Goal: Task Accomplishment & Management: Use online tool/utility

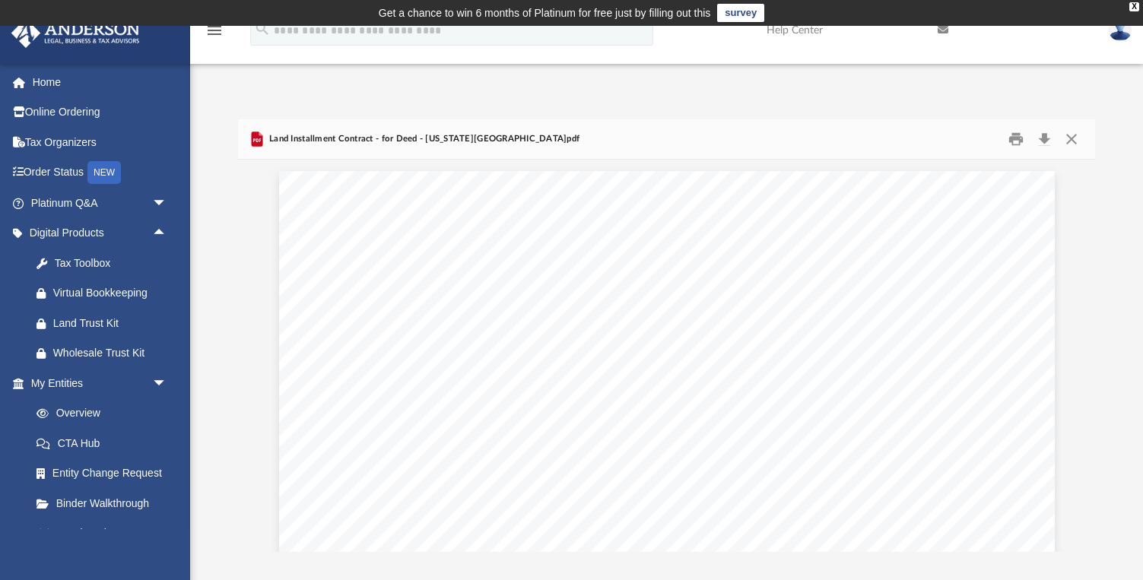
scroll to position [5217, 0]
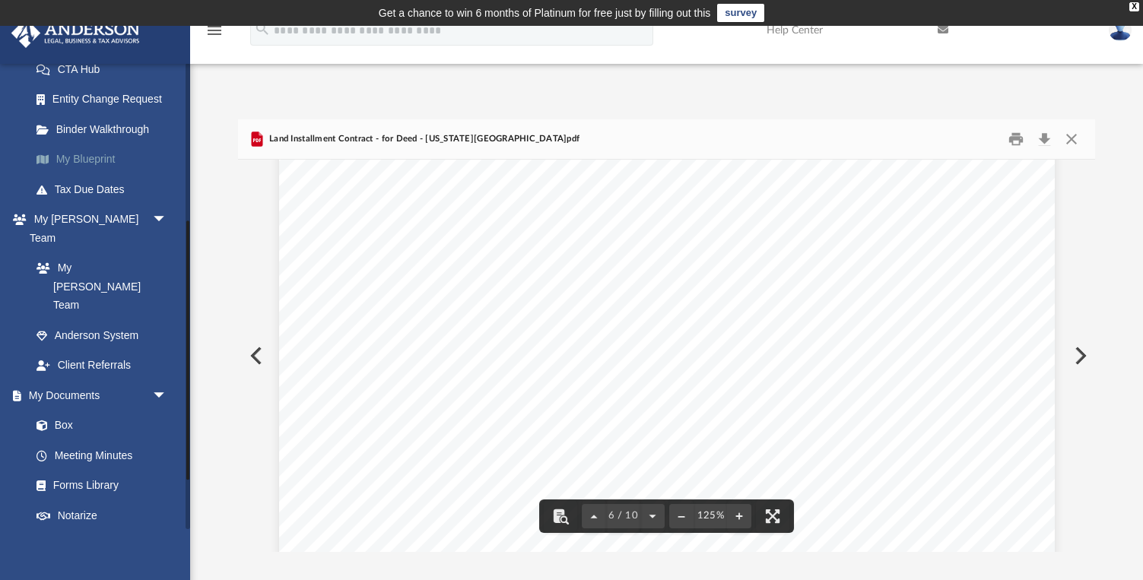
click at [98, 156] on link "My Blueprint" at bounding box center [105, 159] width 169 height 30
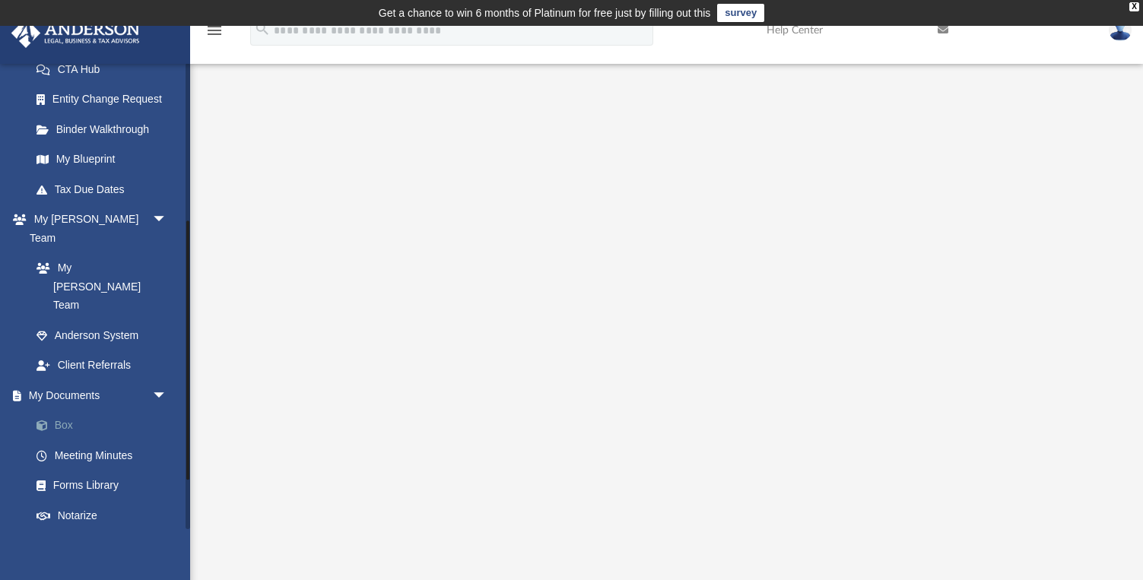
click at [76, 411] on link "Box" at bounding box center [105, 426] width 169 height 30
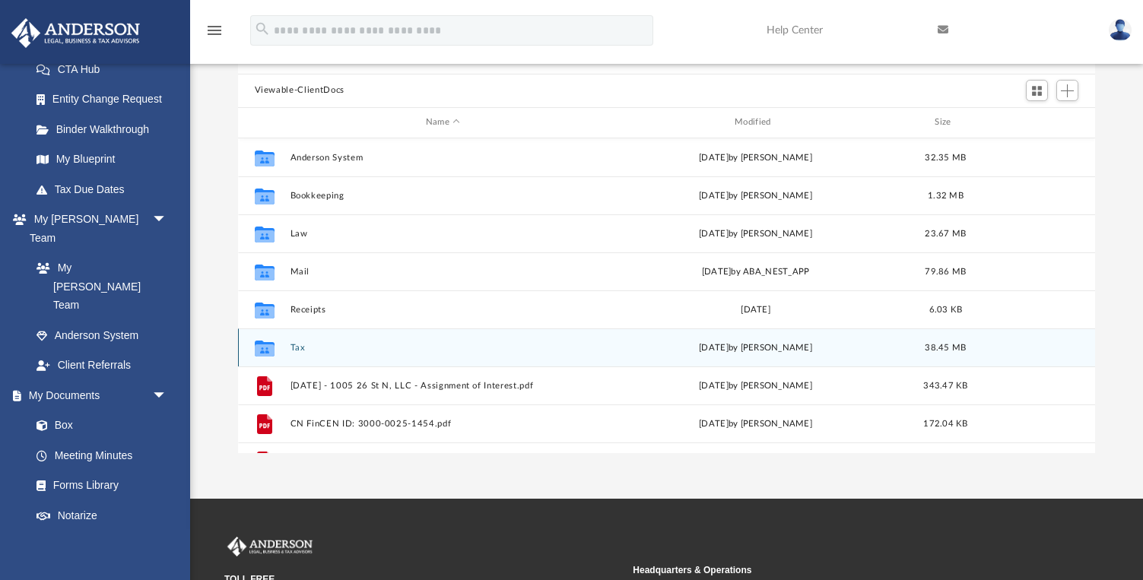
click at [288, 348] on div "Collaborated Folder Tax [DATE] by [PERSON_NAME] 38.45 MB" at bounding box center [667, 347] width 858 height 38
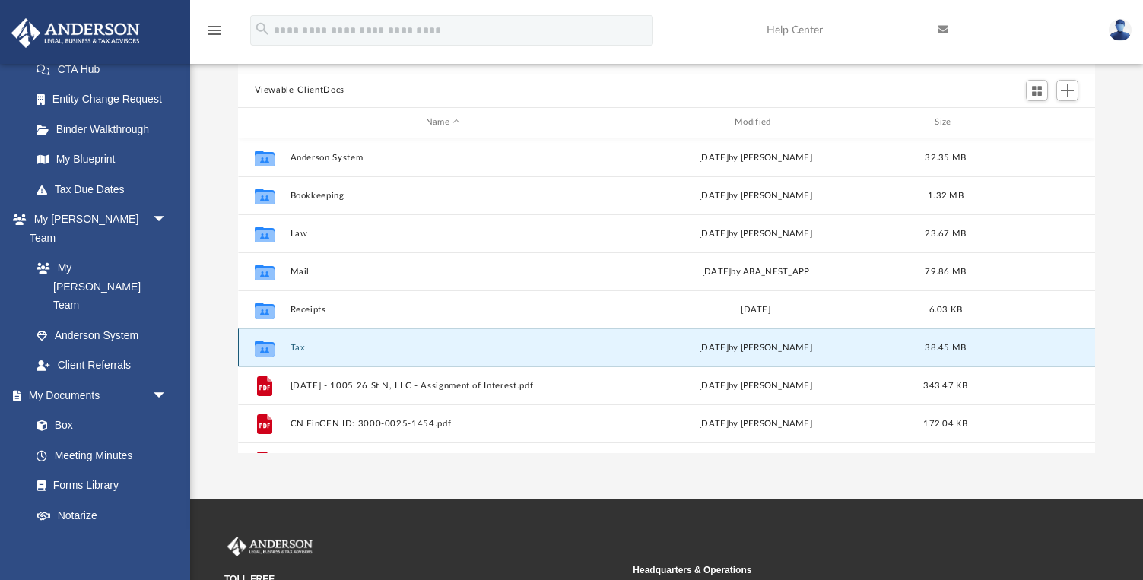
click at [297, 347] on button "Tax" at bounding box center [443, 348] width 306 height 10
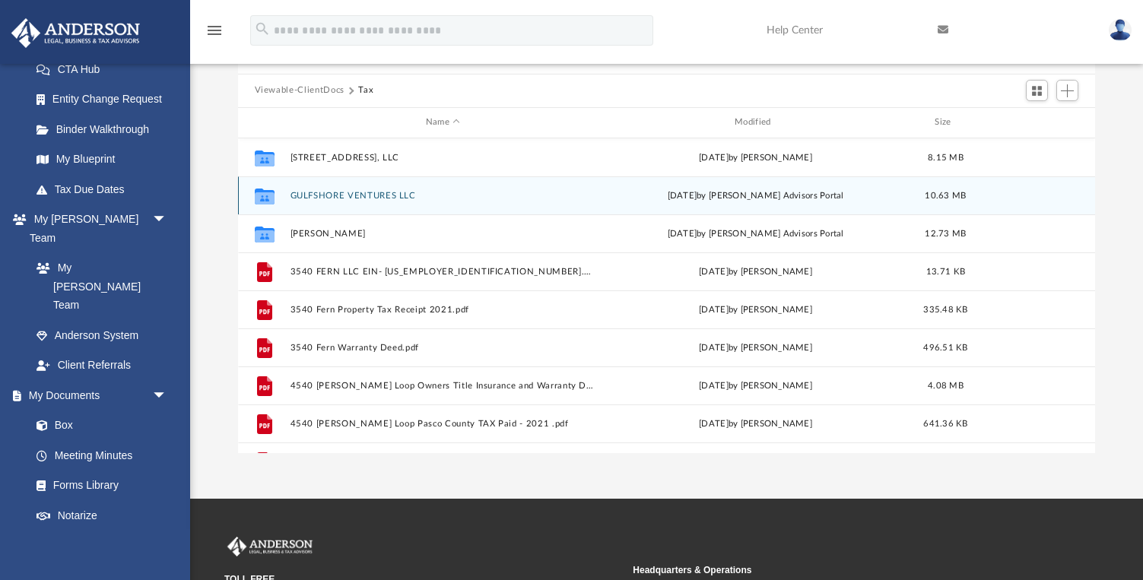
click at [367, 191] on button "GULFSHORE VENTURES LLC" at bounding box center [443, 196] width 306 height 10
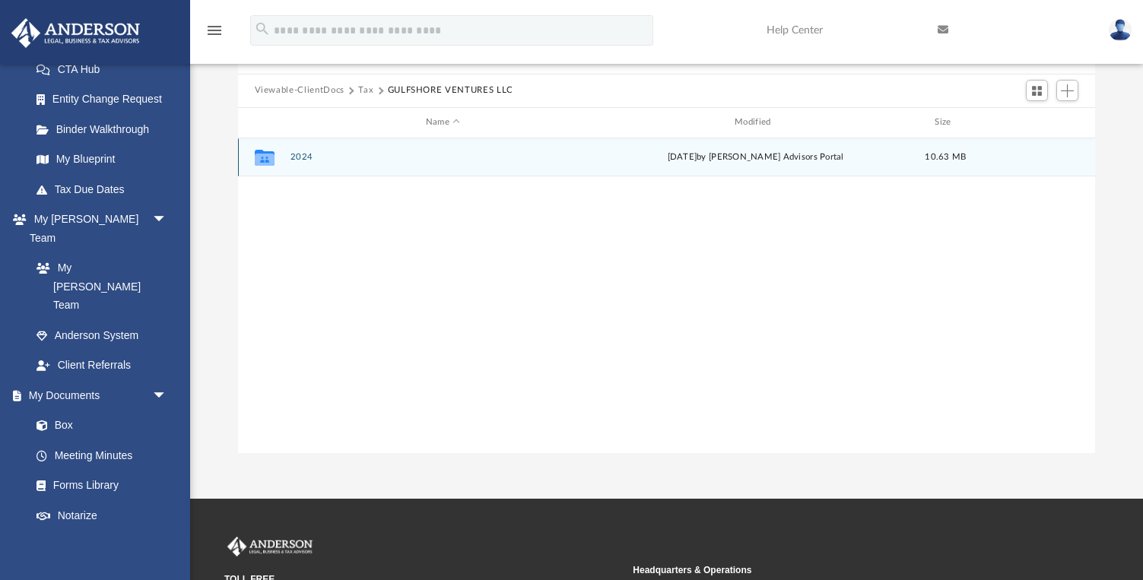
click at [306, 155] on button "2024" at bounding box center [443, 157] width 306 height 10
click at [322, 162] on div "Collaborated Folder Digital Tax Organizer [DATE] by [PERSON_NAME] Advisors Port…" at bounding box center [667, 157] width 858 height 38
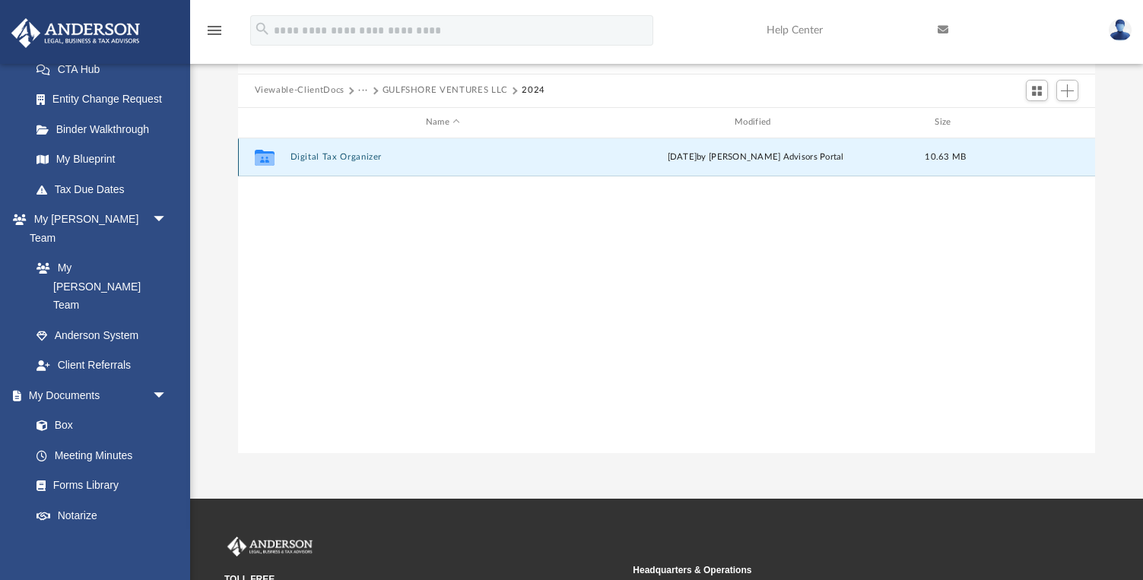
click at [322, 160] on button "Digital Tax Organizer" at bounding box center [443, 157] width 306 height 10
click at [320, 156] on button "Digital Tax Organizer" at bounding box center [443, 157] width 306 height 10
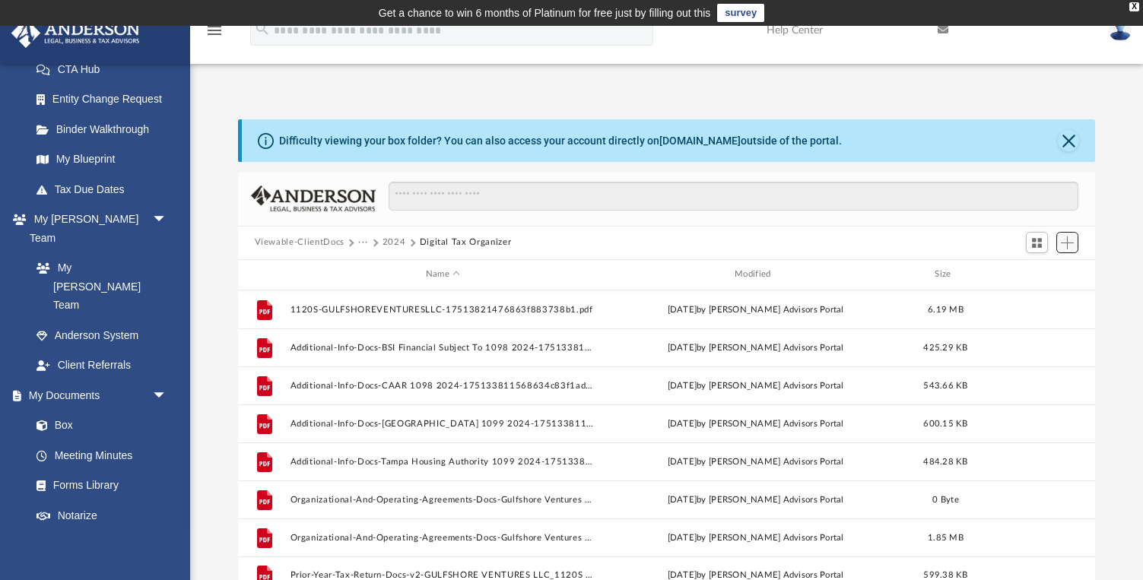
click at [1061, 243] on span "Add" at bounding box center [1067, 242] width 13 height 13
click at [1026, 274] on li "Upload" at bounding box center [1045, 273] width 49 height 16
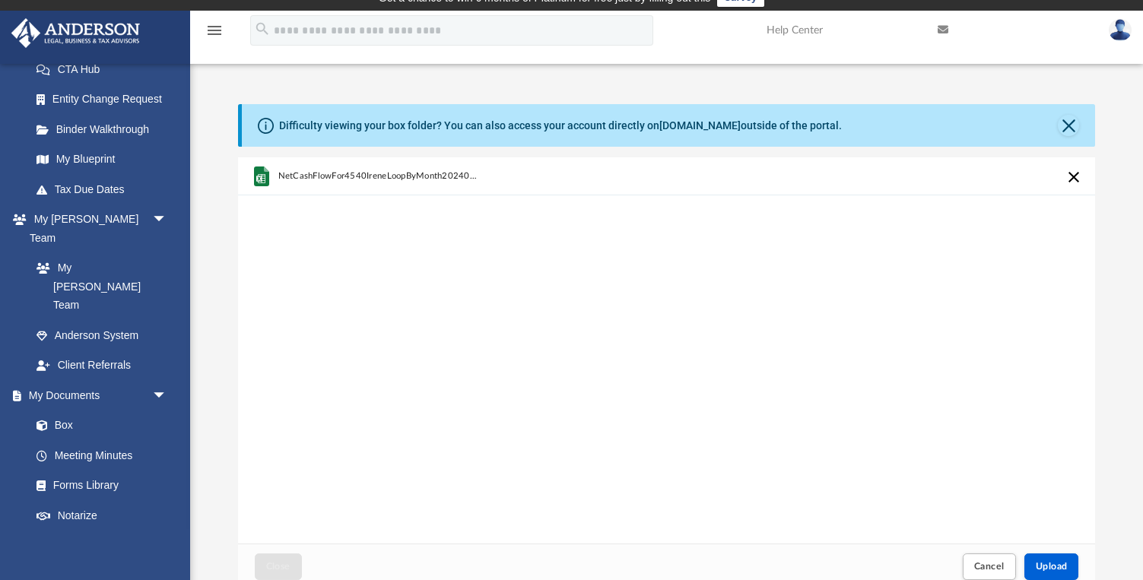
scroll to position [12, 0]
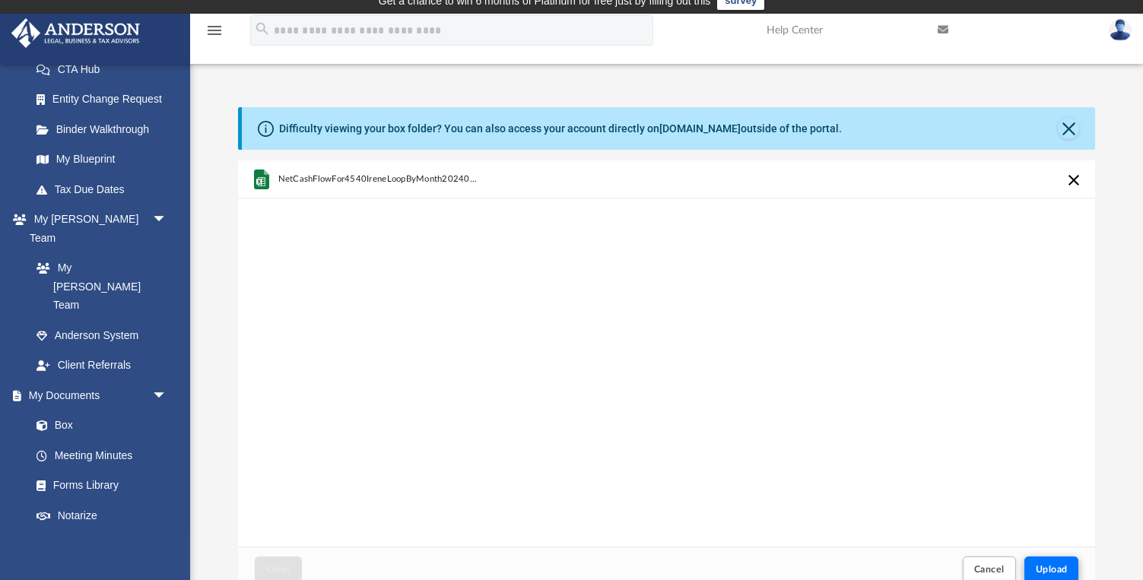
click at [1051, 570] on span "Upload" at bounding box center [1052, 569] width 32 height 9
click at [1072, 128] on button "Close" at bounding box center [1068, 128] width 21 height 21
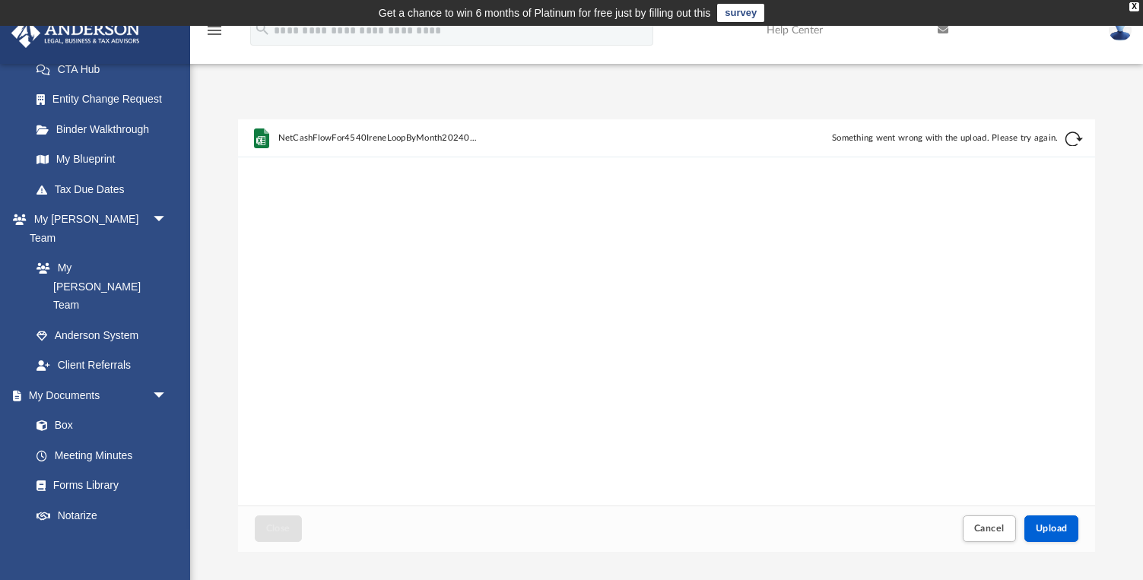
scroll to position [0, 0]
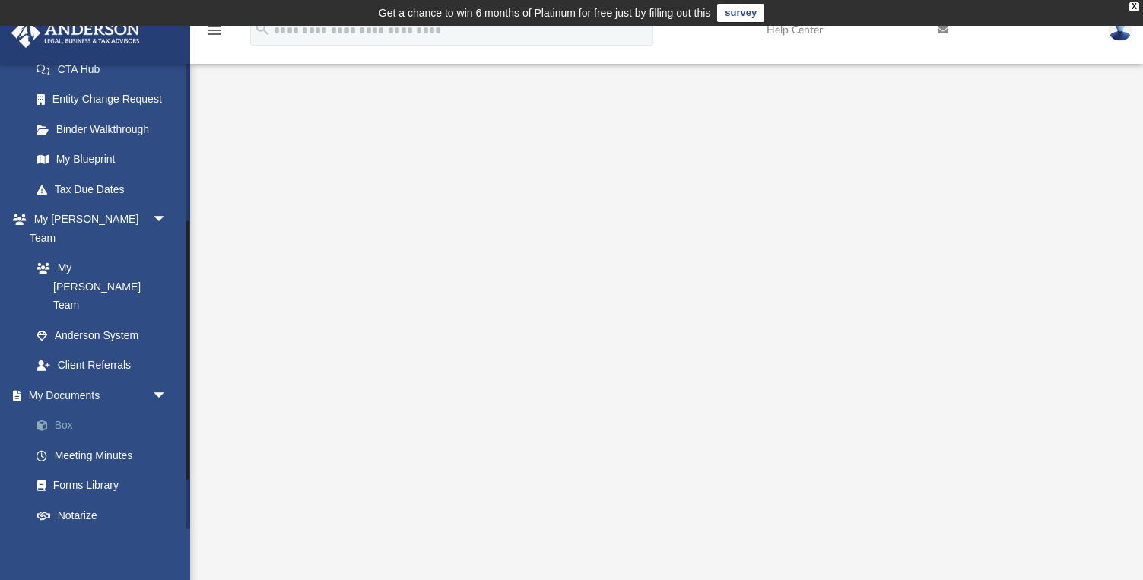
click at [87, 411] on link "Box" at bounding box center [105, 426] width 169 height 30
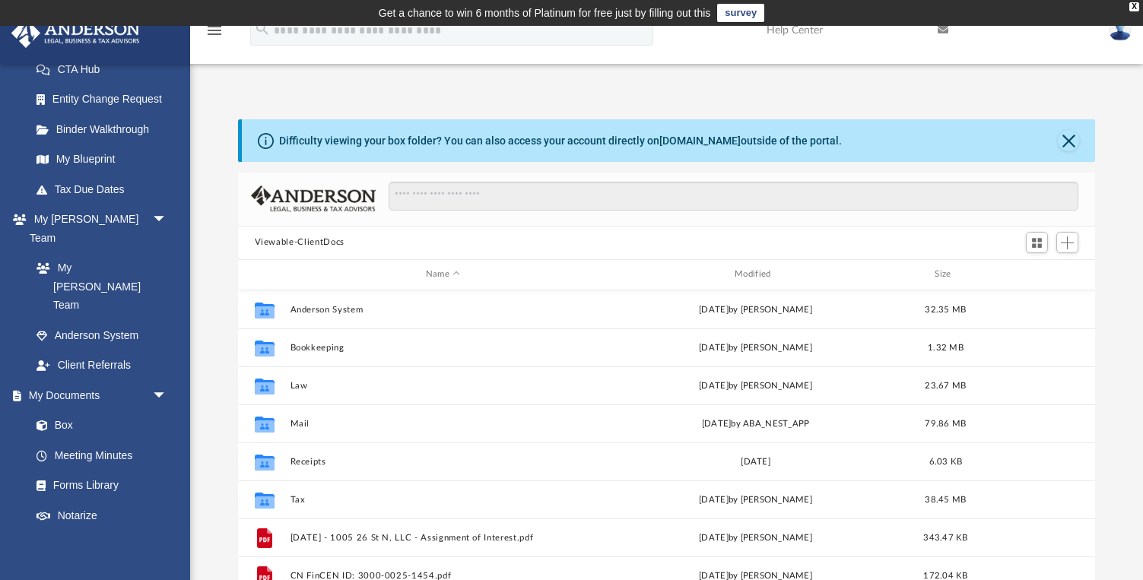
scroll to position [346, 857]
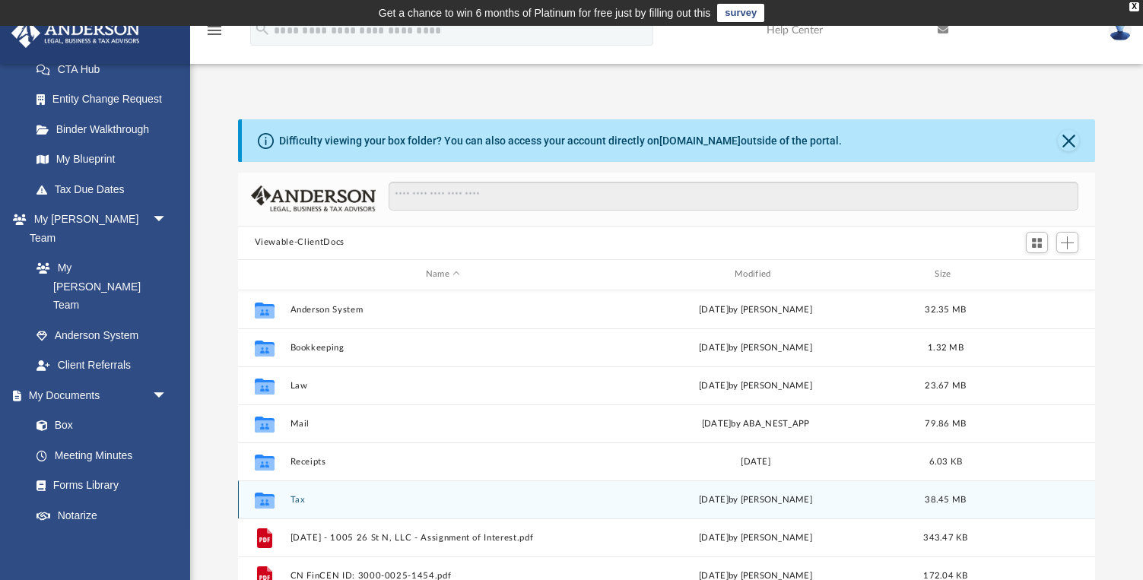
click at [300, 496] on button "Tax" at bounding box center [443, 500] width 306 height 10
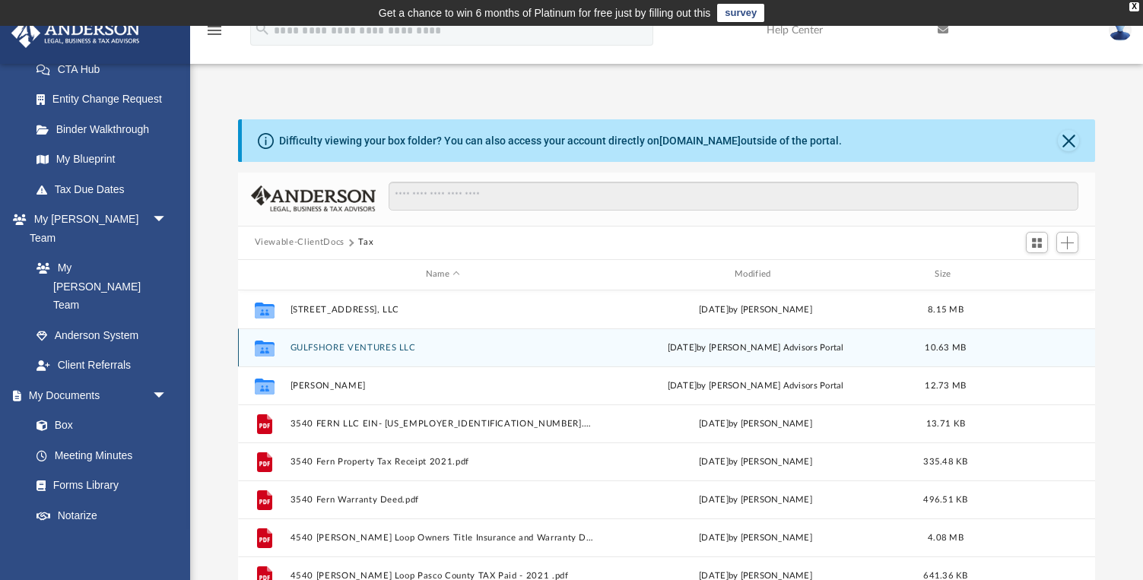
click at [362, 343] on button "GULFSHORE VENTURES LLC" at bounding box center [443, 348] width 306 height 10
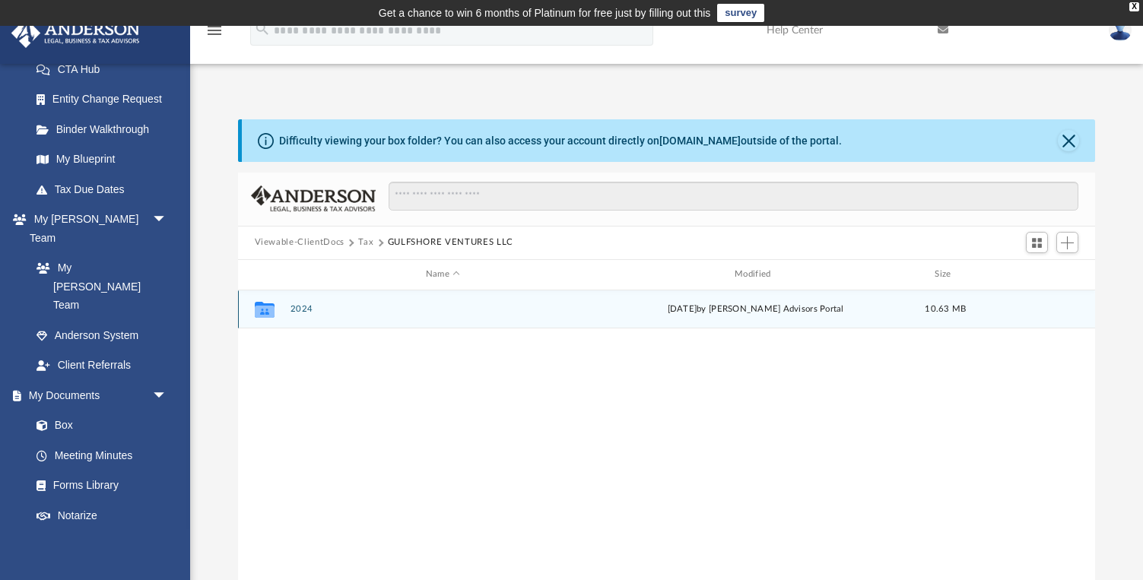
click at [297, 310] on button "2024" at bounding box center [443, 309] width 306 height 10
click at [297, 310] on button "Digital Tax Organizer" at bounding box center [443, 309] width 306 height 10
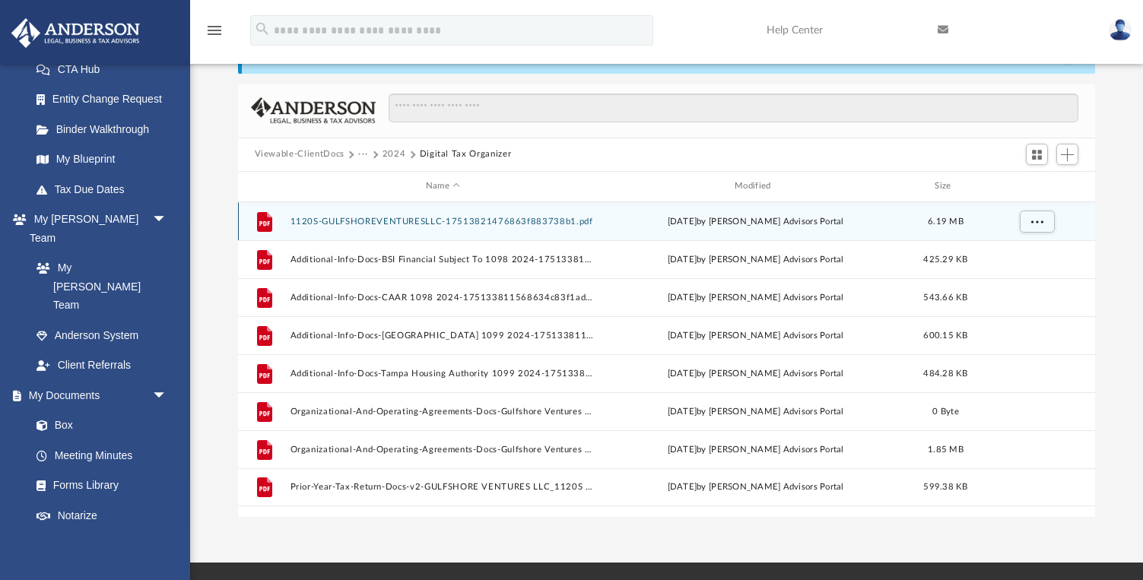
scroll to position [65, 0]
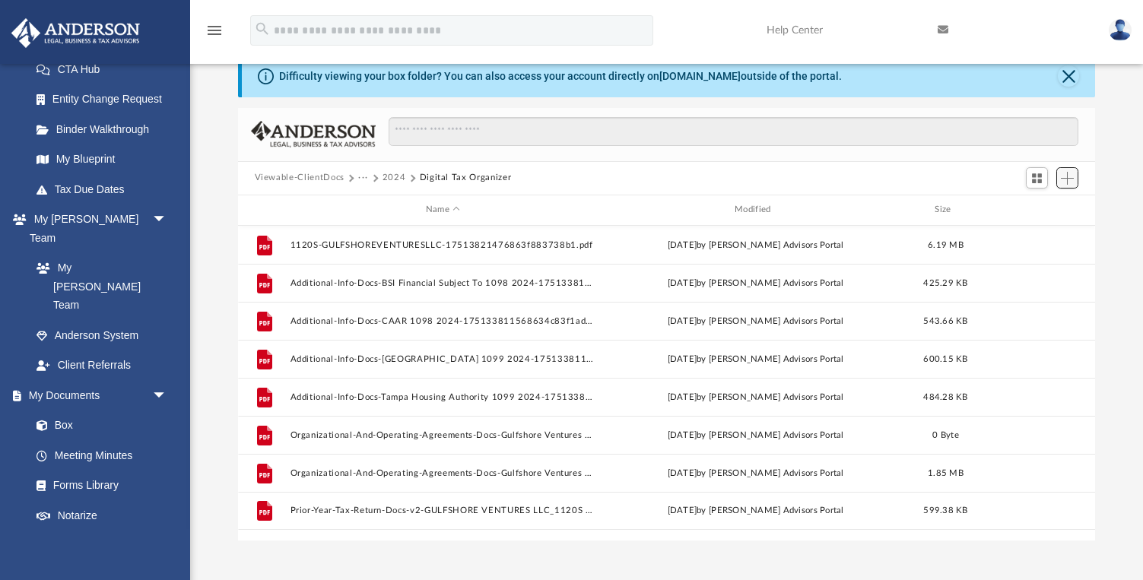
click at [1073, 174] on span "Add" at bounding box center [1067, 178] width 13 height 13
click at [1043, 209] on li "Upload" at bounding box center [1045, 208] width 49 height 16
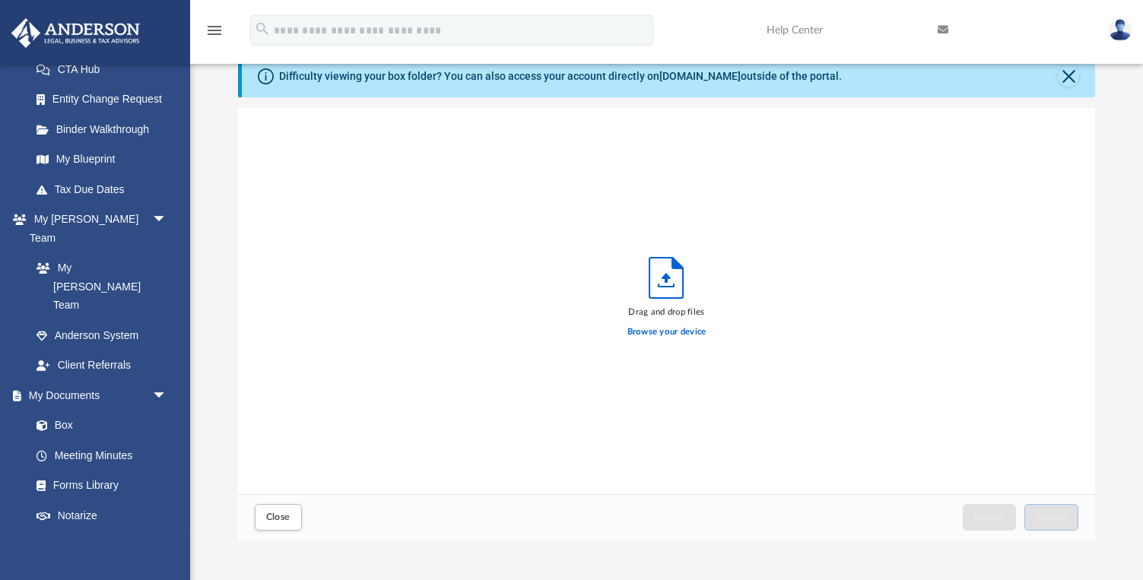
scroll to position [385, 857]
click at [665, 331] on label "Browse your device" at bounding box center [666, 332] width 79 height 14
click at [0, 0] on input "Browse your device" at bounding box center [0, 0] width 0 height 0
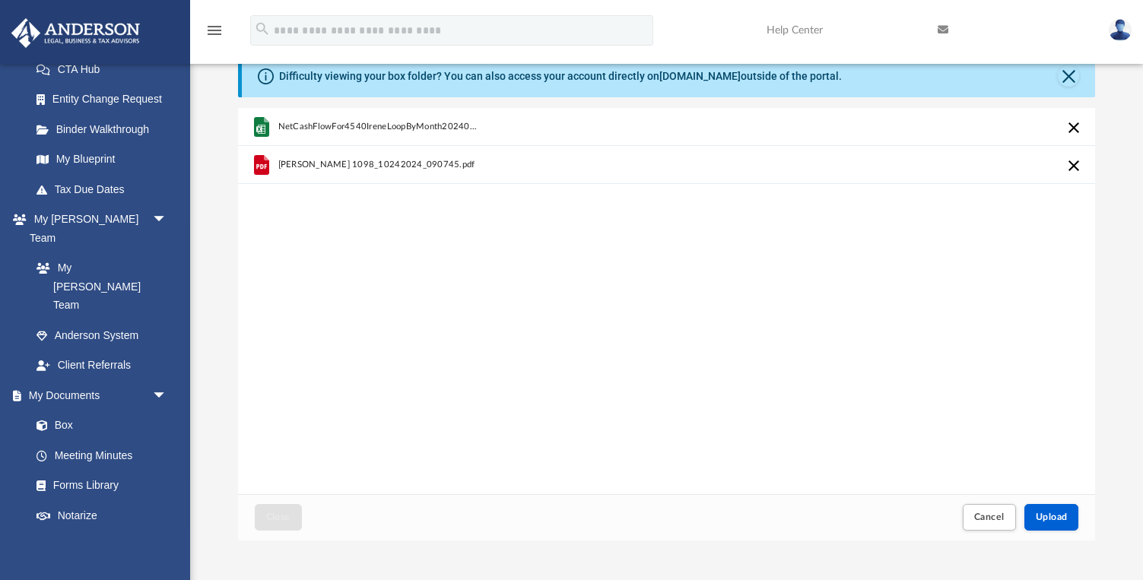
click at [788, 486] on div "NetCashFlowFor4540IreneLoopByMonth20240101-20241231-2.xlsx [PERSON_NAME] 1098_1…" at bounding box center [667, 301] width 858 height 386
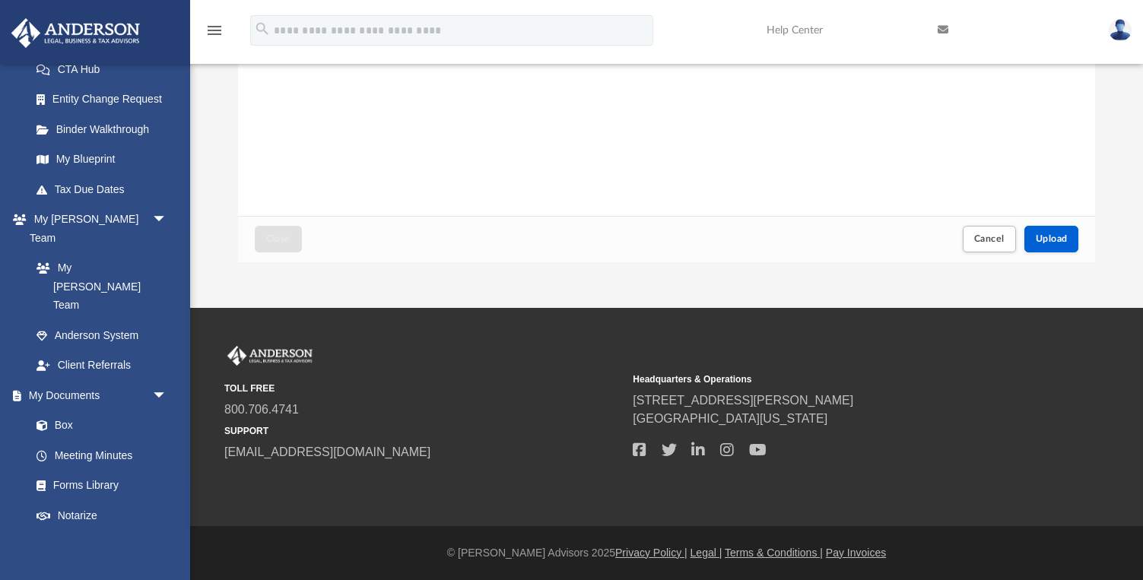
scroll to position [343, 0]
click at [1059, 243] on span "Upload" at bounding box center [1052, 238] width 32 height 9
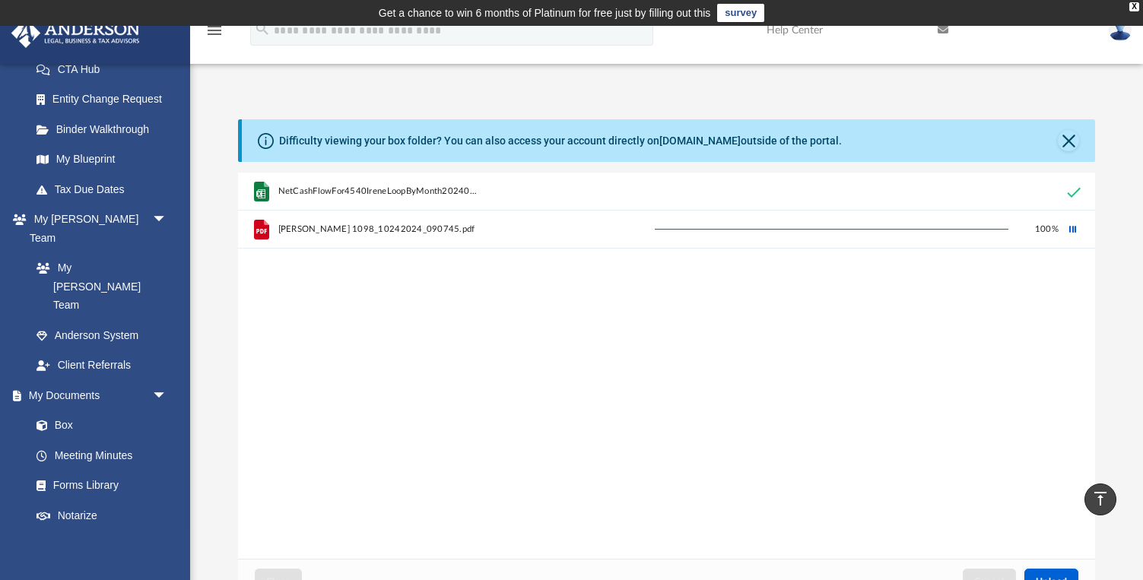
scroll to position [0, 0]
